Goal: Task Accomplishment & Management: Complete application form

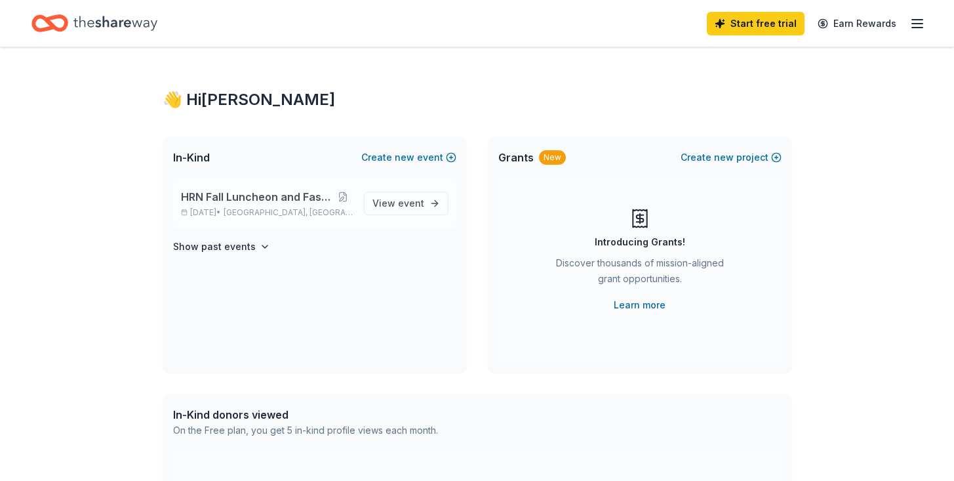
click at [254, 198] on span "HRN Fall Luncheon and Fashion Show" at bounding box center [257, 197] width 152 height 16
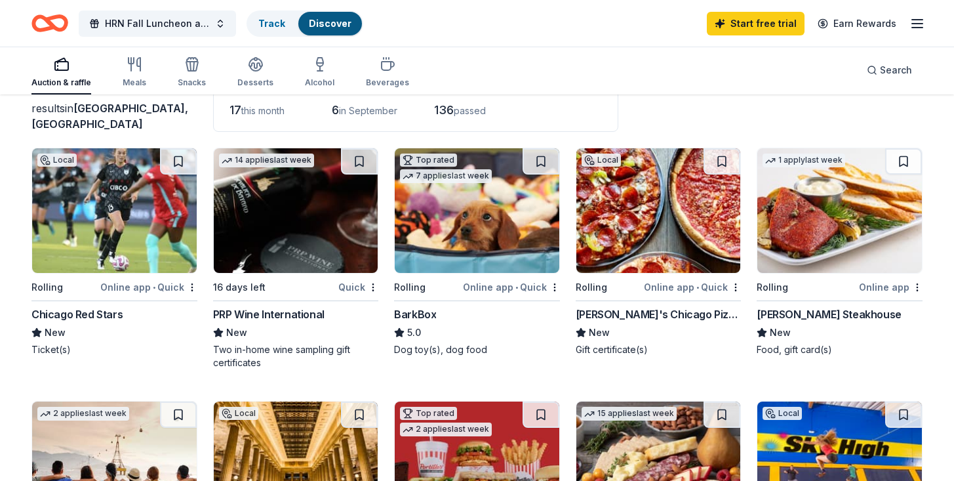
scroll to position [102, 0]
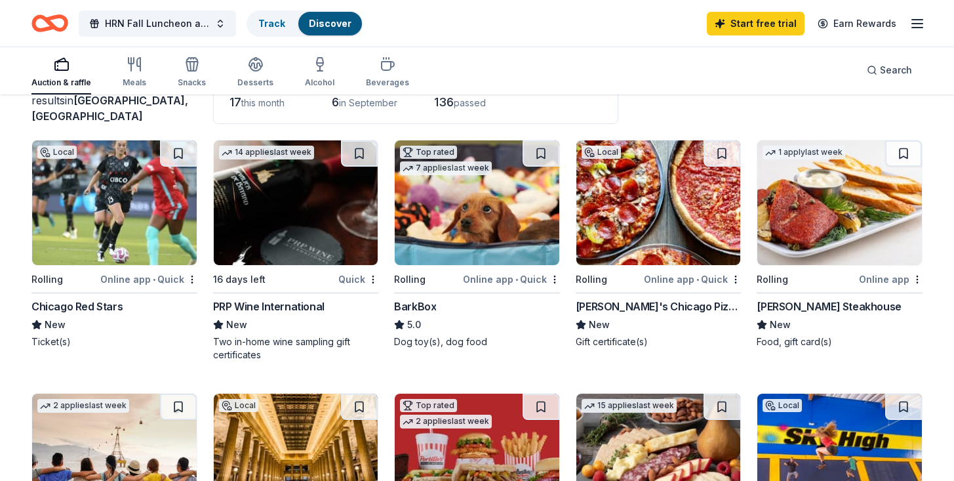
click at [656, 304] on div "Georgio's Chicago Pizzeria & Pub" at bounding box center [659, 306] width 166 height 16
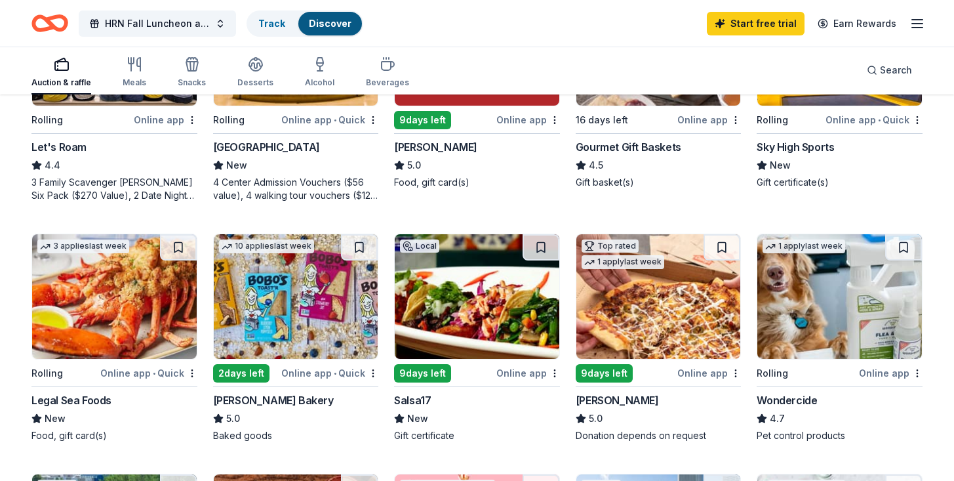
scroll to position [517, 0]
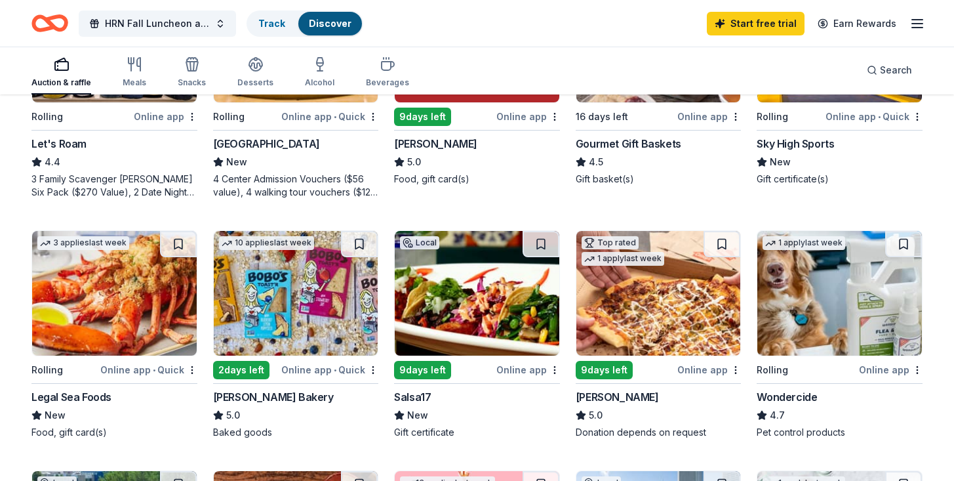
click at [261, 393] on div "[PERSON_NAME] Bakery" at bounding box center [273, 397] width 121 height 16
click at [422, 397] on div "Salsa17" at bounding box center [412, 397] width 37 height 16
click at [675, 332] on img at bounding box center [658, 293] width 165 height 125
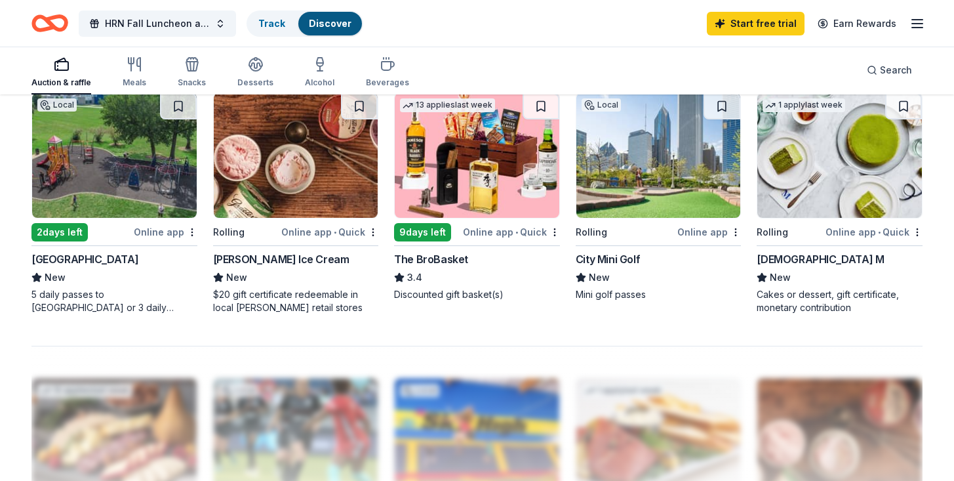
scroll to position [899, 0]
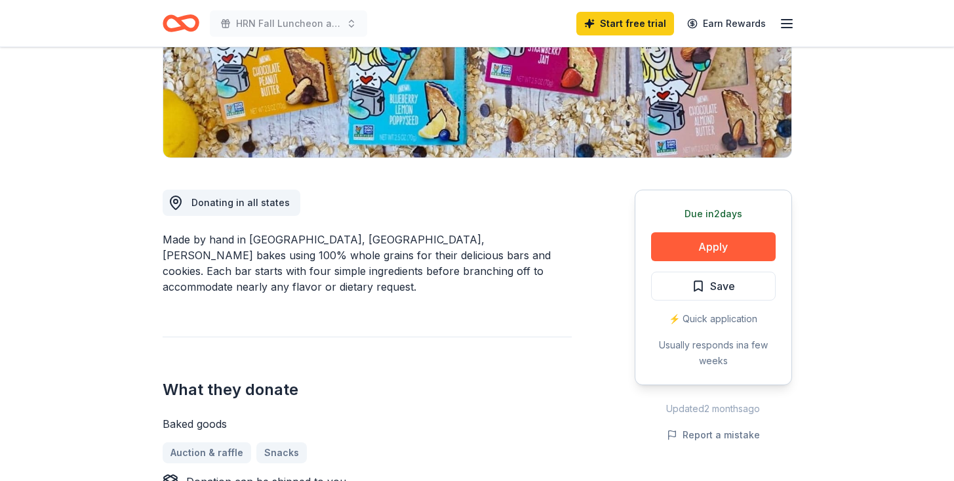
scroll to position [242, 0]
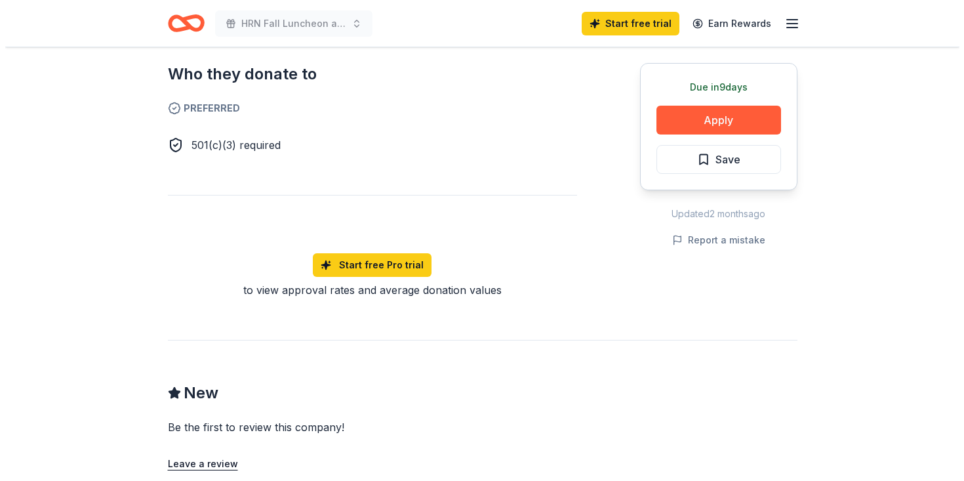
scroll to position [721, 0]
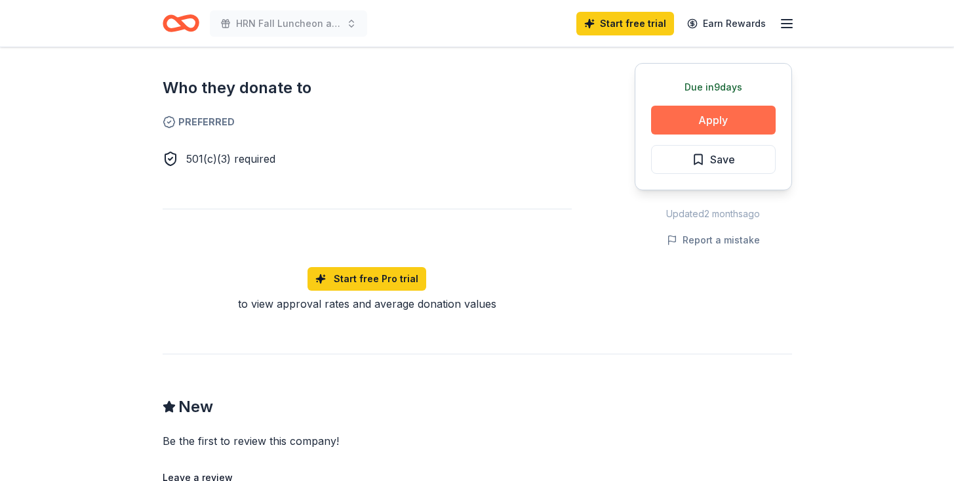
click at [728, 122] on button "Apply" at bounding box center [713, 120] width 125 height 29
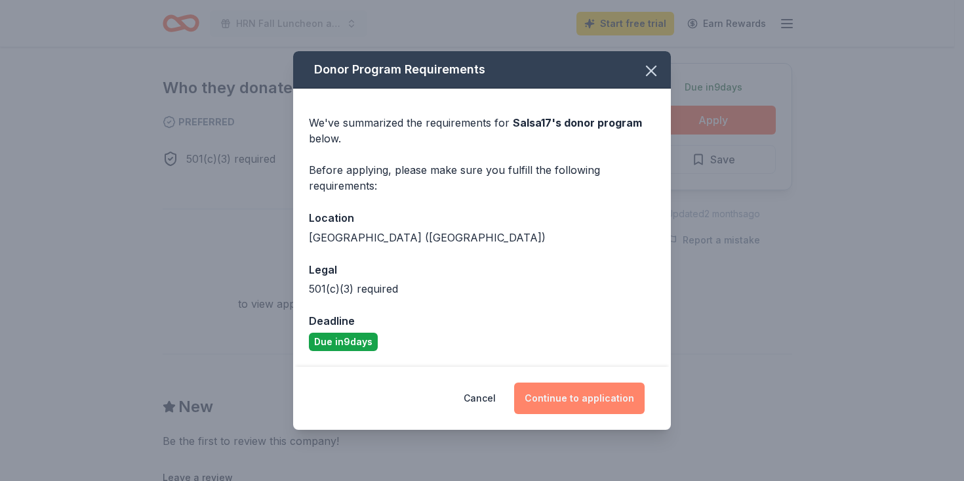
click at [595, 400] on button "Continue to application" at bounding box center [579, 397] width 130 height 31
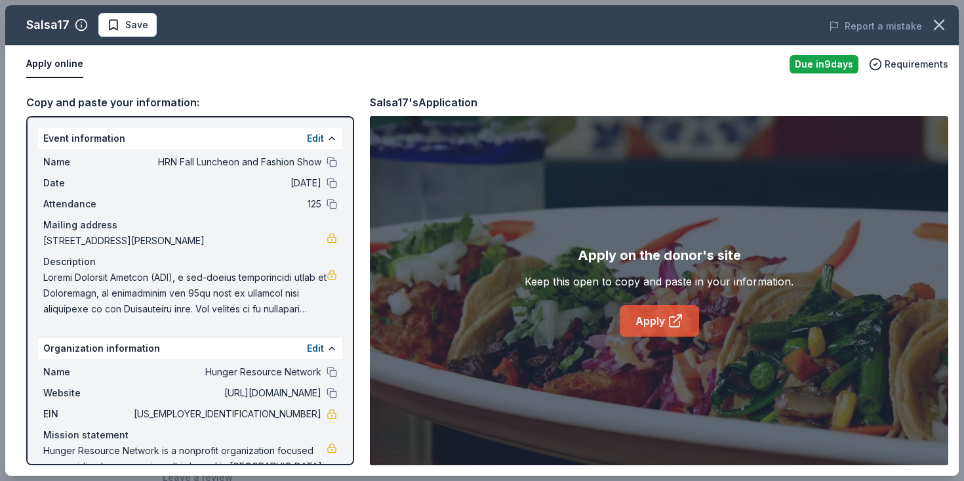
click at [671, 319] on icon at bounding box center [675, 321] width 16 height 16
click at [643, 327] on link "Apply" at bounding box center [659, 320] width 79 height 31
